Goal: Transaction & Acquisition: Book appointment/travel/reservation

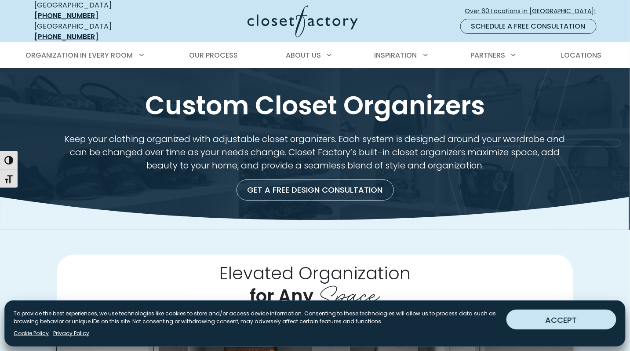
click at [537, 318] on button "ACCEPT" at bounding box center [562, 320] width 110 height 20
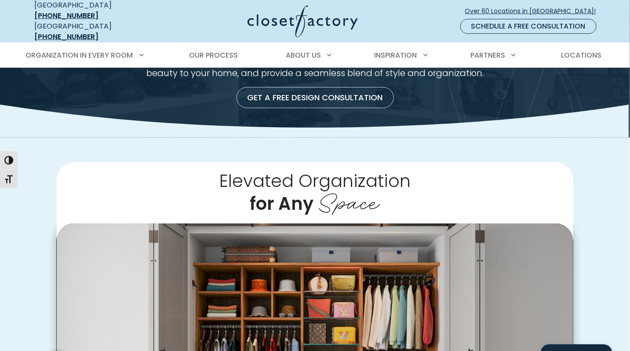
scroll to position [208, 0]
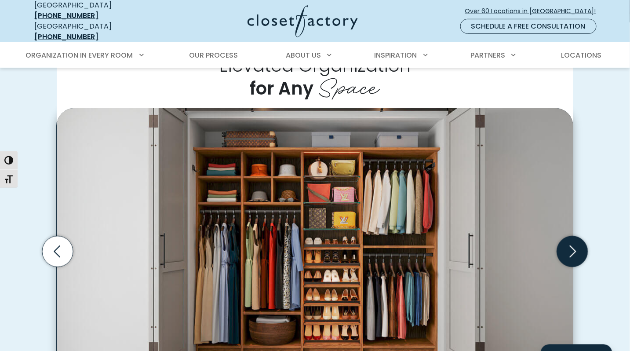
click at [577, 249] on icon "Next slide" at bounding box center [572, 251] width 31 height 31
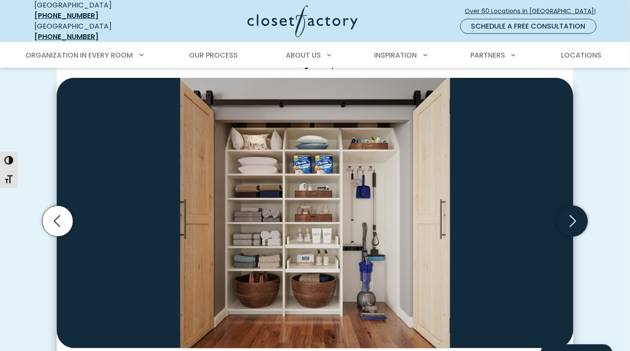
scroll to position [239, 0]
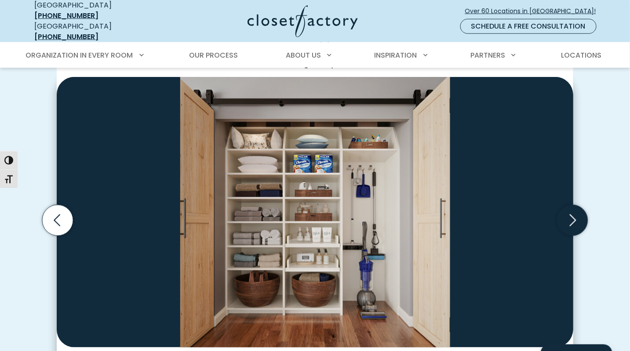
click at [579, 221] on icon "Next slide" at bounding box center [572, 220] width 31 height 31
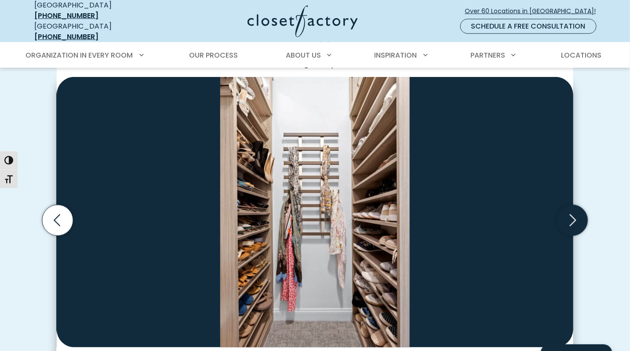
click at [579, 222] on icon "Next slide" at bounding box center [572, 220] width 31 height 31
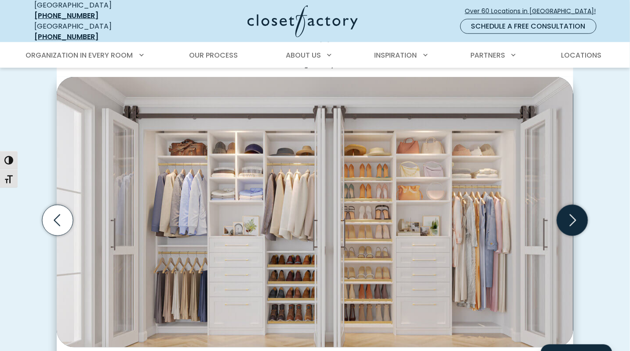
click at [580, 222] on icon "Next slide" at bounding box center [572, 220] width 31 height 31
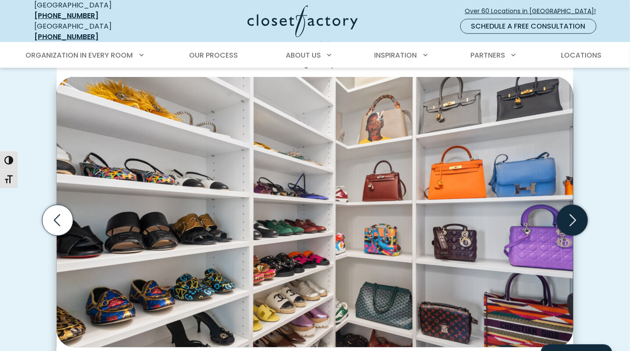
click at [580, 223] on icon "Next slide" at bounding box center [572, 220] width 31 height 31
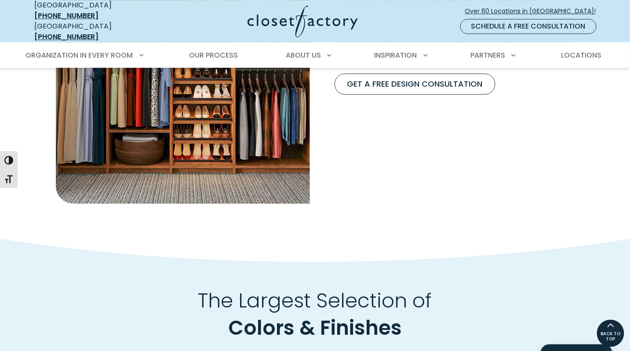
scroll to position [829, 0]
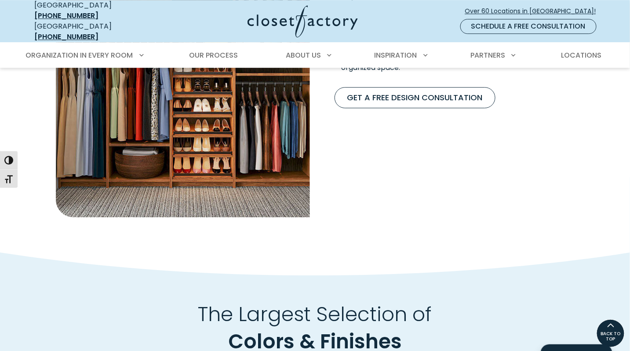
click at [463, 97] on link "Get A Free Design Consultation" at bounding box center [415, 97] width 161 height 21
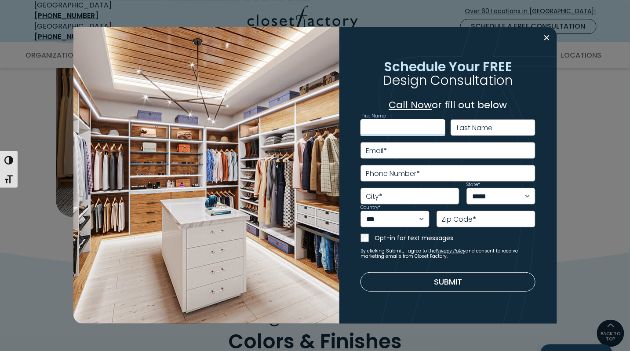
click at [420, 125] on input "First Name" at bounding box center [403, 127] width 85 height 17
type input "******"
type input "****"
type input "*"
type input "**********"
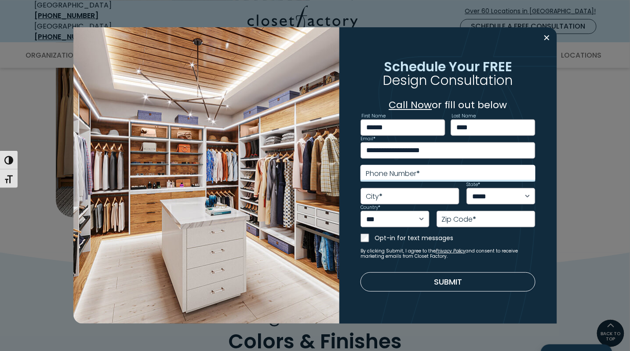
type input "**********"
type input "******"
select select "**"
type input "*****"
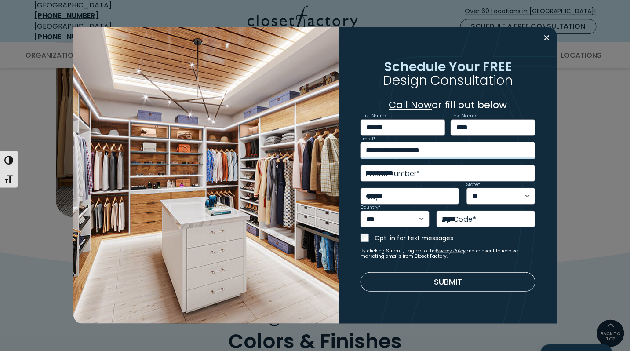
type input "**********"
click at [409, 290] on button "Submit" at bounding box center [448, 281] width 175 height 19
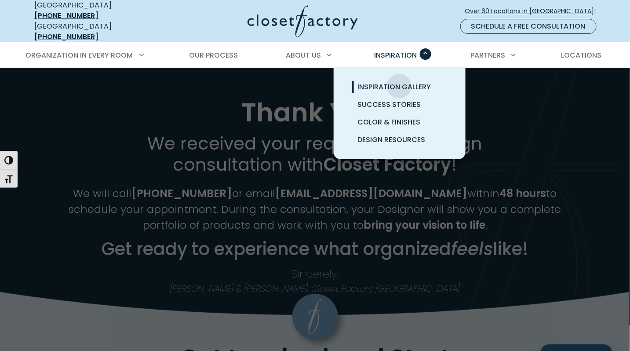
click at [399, 82] on span "Inspiration Gallery" at bounding box center [394, 87] width 73 height 10
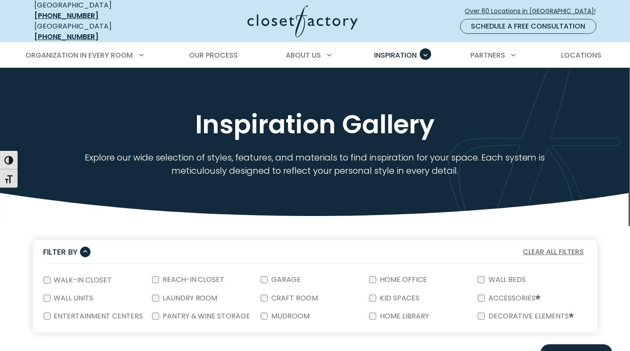
scroll to position [104, 0]
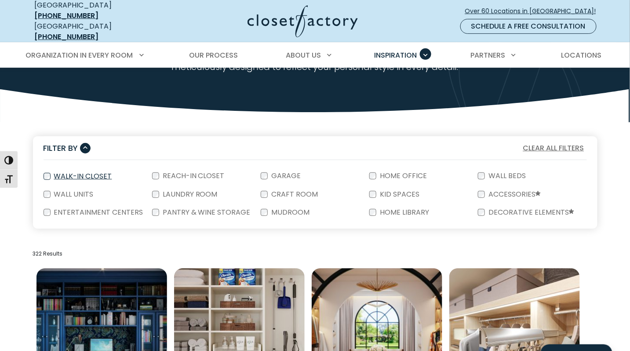
click at [115, 168] on div "Walk-In Closet" at bounding box center [98, 176] width 109 height 18
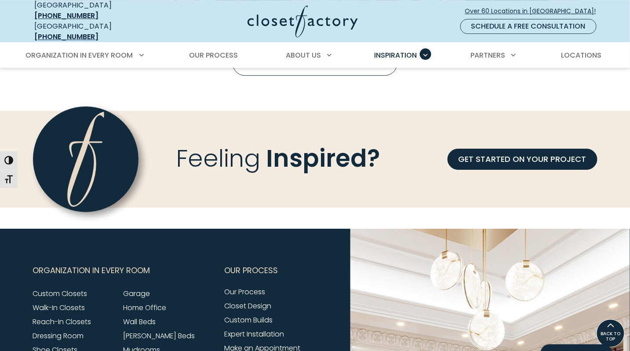
scroll to position [870, 0]
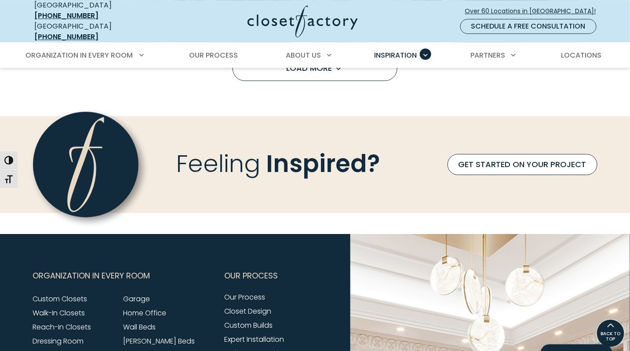
click at [545, 160] on link "GET STARTED ON YOUR PROJECT" at bounding box center [523, 164] width 150 height 21
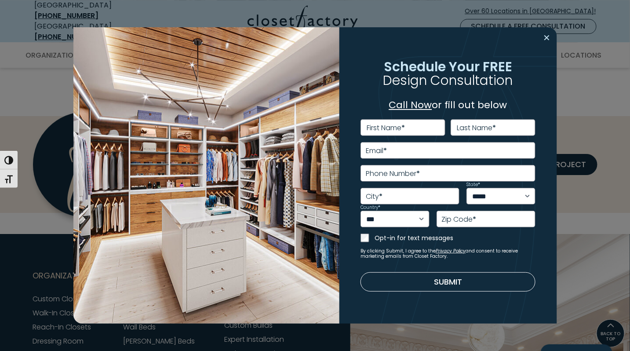
click at [547, 38] on button "Close modal" at bounding box center [547, 38] width 13 height 14
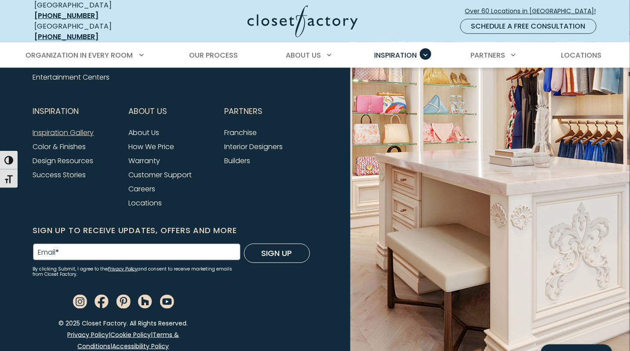
scroll to position [1218, 0]
click at [164, 142] on link "How We Price" at bounding box center [152, 147] width 46 height 10
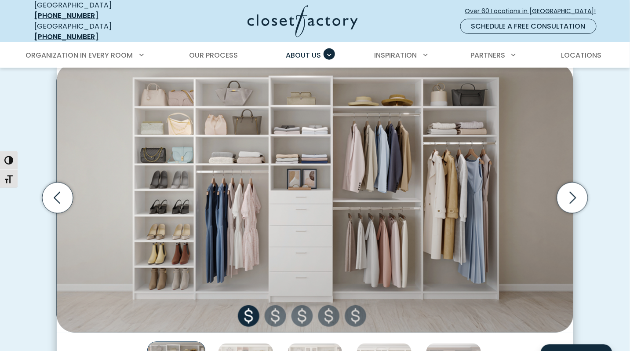
scroll to position [288, 0]
click at [562, 196] on icon "Next slide" at bounding box center [572, 197] width 31 height 31
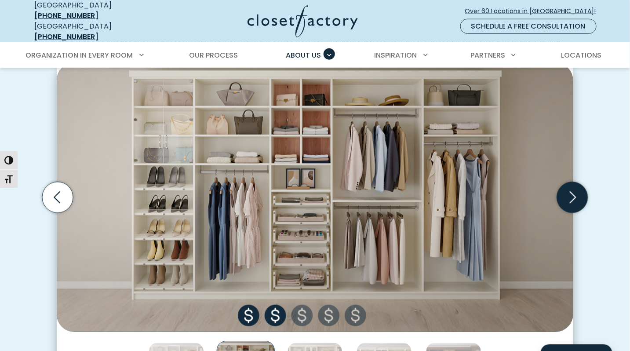
click at [562, 197] on icon "Next slide" at bounding box center [572, 197] width 31 height 31
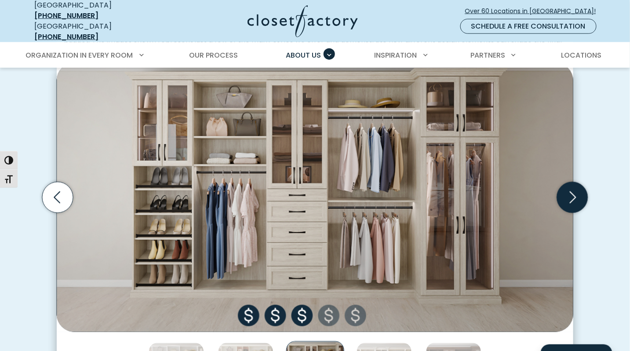
click at [562, 197] on icon "Next slide" at bounding box center [572, 197] width 31 height 31
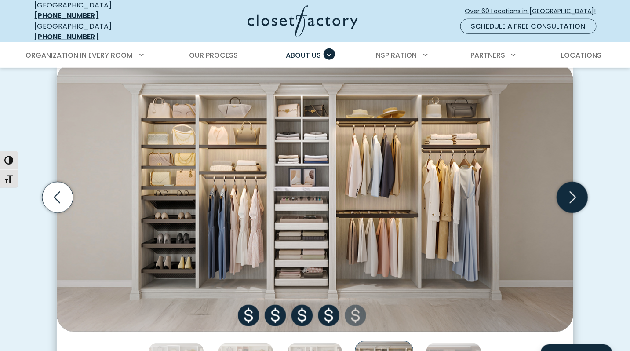
click at [562, 197] on icon "Next slide" at bounding box center [572, 197] width 31 height 31
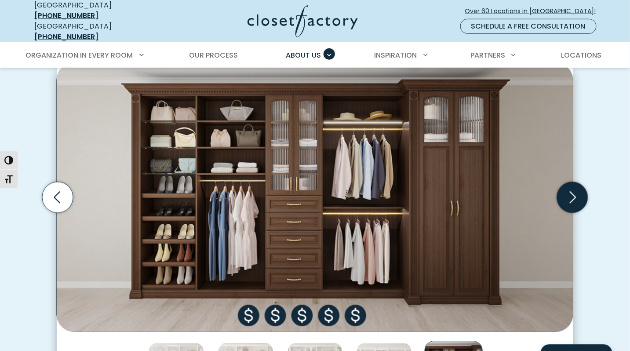
click at [562, 197] on icon "Next slide" at bounding box center [572, 197] width 31 height 31
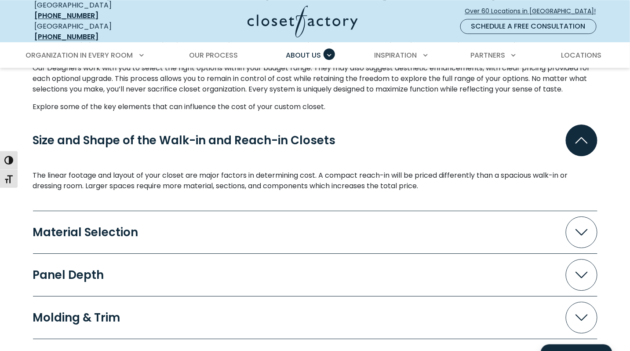
scroll to position [763, 0]
click at [505, 229] on button "Material Selection" at bounding box center [315, 232] width 565 height 32
click at [570, 230] on span "Accordion" at bounding box center [582, 232] width 32 height 32
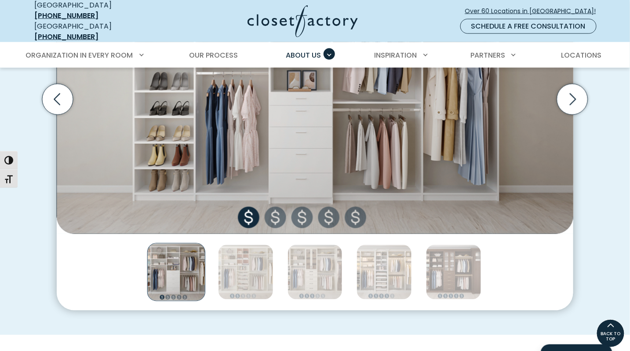
scroll to position [274, 0]
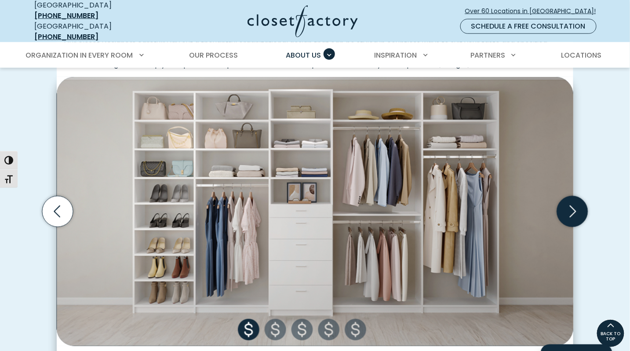
click at [574, 205] on icon "Next slide" at bounding box center [572, 211] width 31 height 31
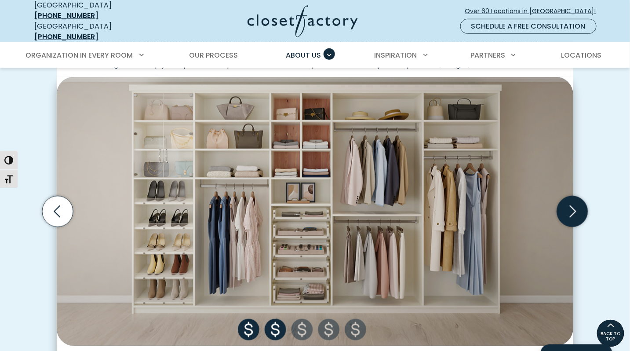
click at [575, 205] on icon "Next slide" at bounding box center [572, 211] width 31 height 31
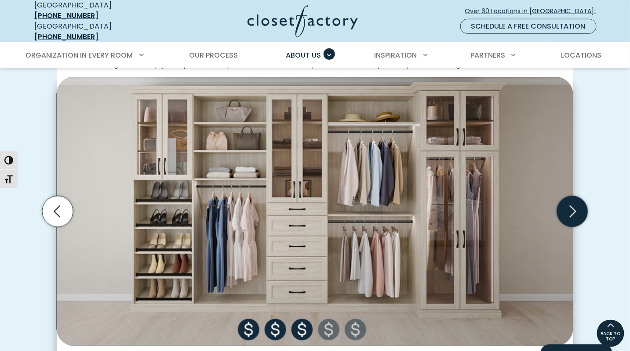
click at [575, 205] on icon "Next slide" at bounding box center [572, 211] width 31 height 31
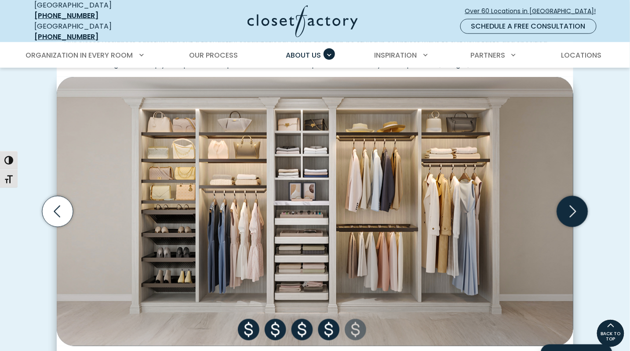
click at [575, 205] on icon "Next slide" at bounding box center [572, 211] width 31 height 31
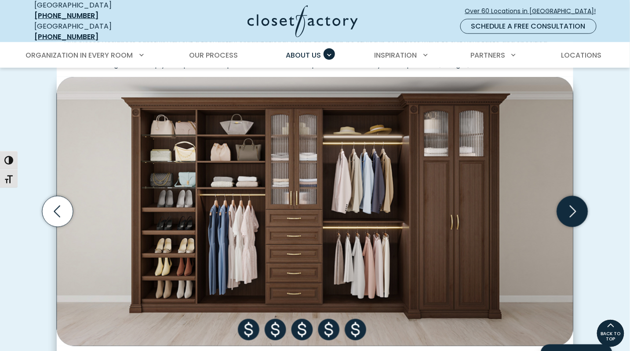
click at [575, 206] on icon "Next slide" at bounding box center [573, 211] width 7 height 12
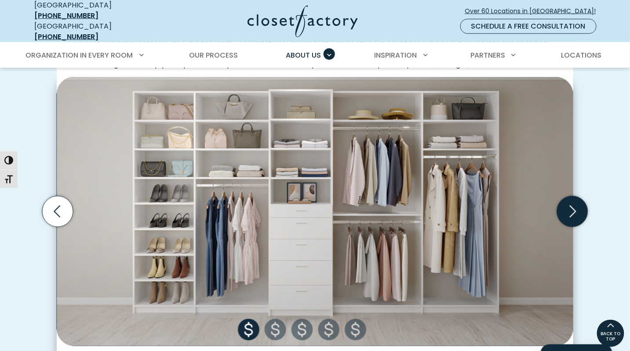
click at [575, 207] on icon "Next slide" at bounding box center [573, 211] width 7 height 12
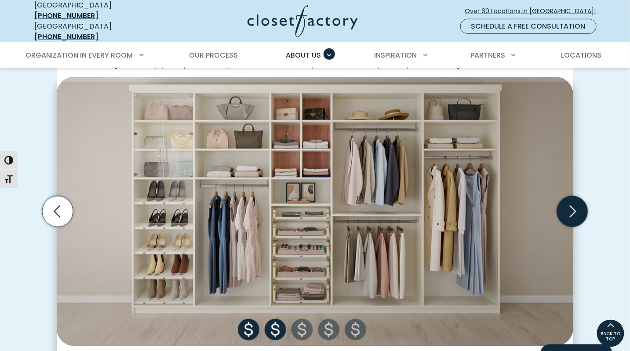
click at [580, 210] on icon "Next slide" at bounding box center [572, 211] width 31 height 31
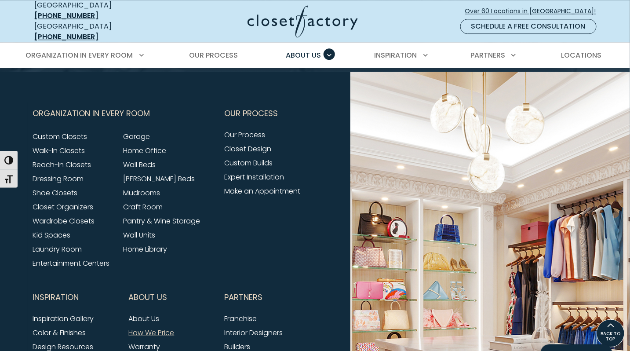
scroll to position [1743, 0]
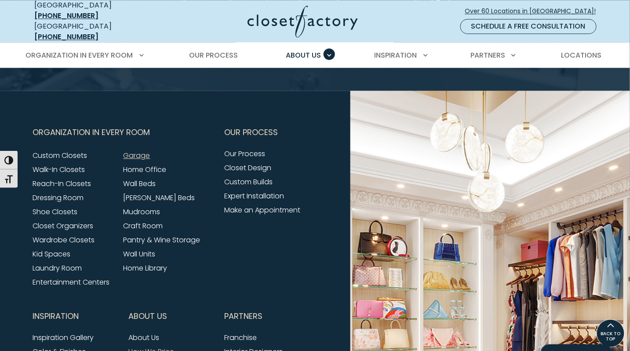
click at [138, 150] on link "Garage" at bounding box center [137, 155] width 27 height 10
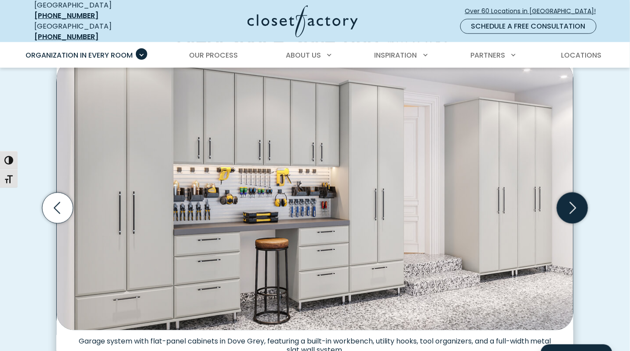
click at [572, 204] on icon "Next slide" at bounding box center [572, 208] width 31 height 31
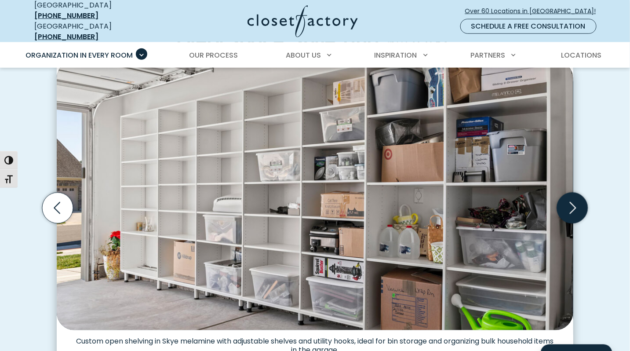
click at [572, 204] on icon "Next slide" at bounding box center [572, 208] width 31 height 31
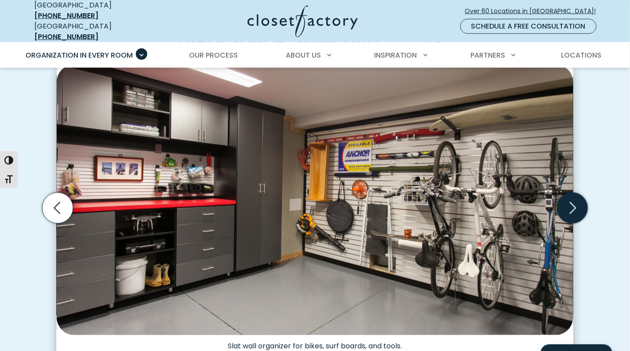
click at [572, 205] on icon "Next slide" at bounding box center [573, 208] width 7 height 12
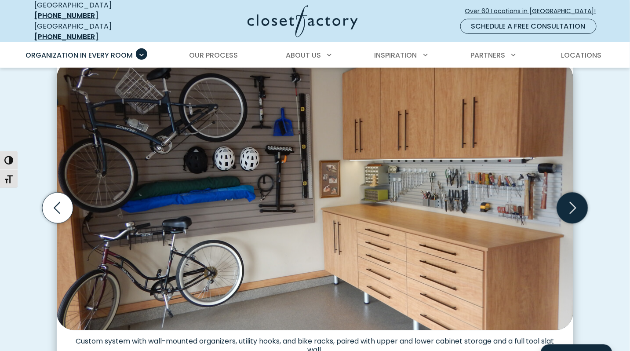
click at [572, 205] on icon "Next slide" at bounding box center [572, 208] width 31 height 31
